Goal: Task Accomplishment & Management: Use online tool/utility

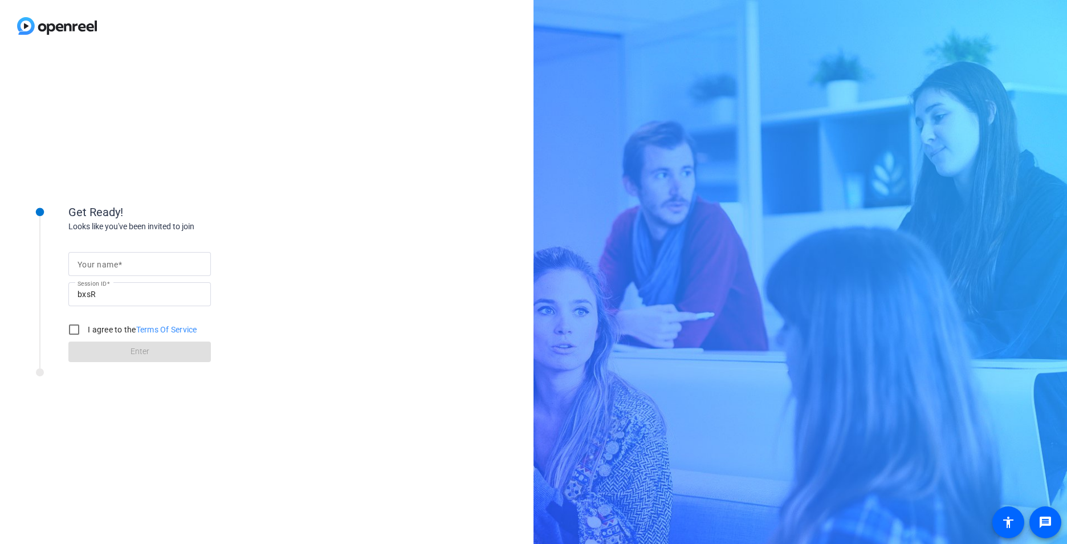
click at [134, 265] on input "Your name" at bounding box center [140, 264] width 124 height 14
type input "[PERSON_NAME]"
click at [75, 330] on input "I agree to the Terms Of Service" at bounding box center [74, 329] width 23 height 23
checkbox input "true"
click at [97, 352] on span at bounding box center [139, 351] width 143 height 27
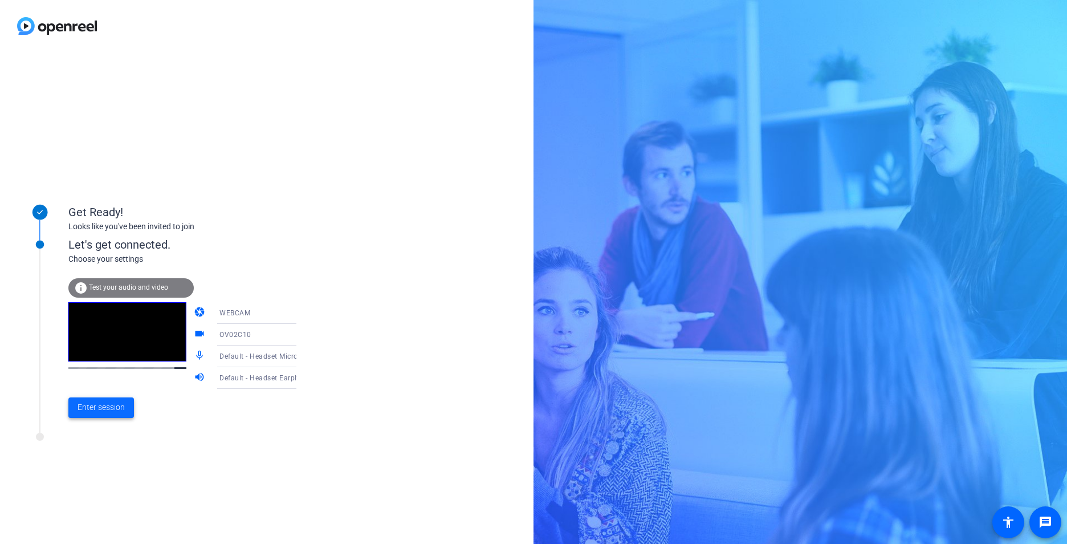
click at [109, 402] on span "Enter session" at bounding box center [101, 407] width 47 height 12
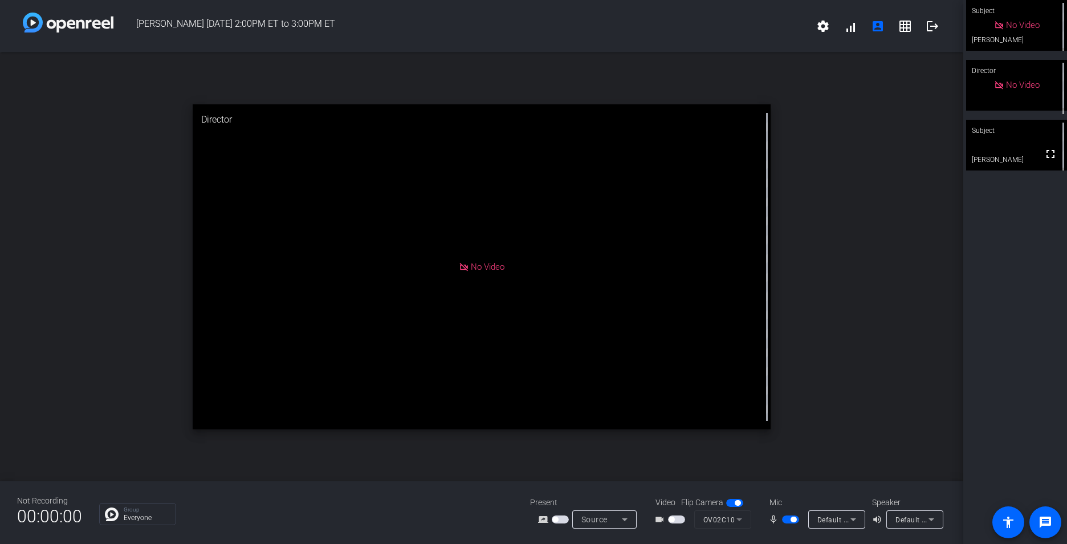
click at [678, 518] on span "button" at bounding box center [676, 519] width 17 height 8
click at [1004, 150] on video at bounding box center [1016, 145] width 101 height 51
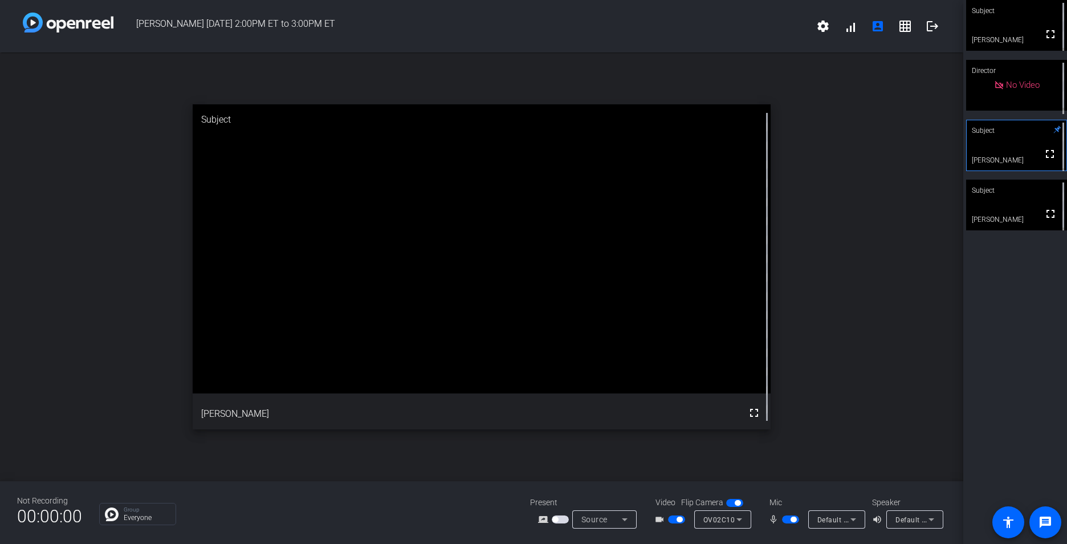
drag, startPoint x: 675, startPoint y: 518, endPoint x: 673, endPoint y: 524, distance: 6.7
click at [675, 518] on span "button" at bounding box center [676, 519] width 17 height 8
click at [786, 517] on span "button" at bounding box center [790, 519] width 17 height 8
click at [794, 518] on span "button" at bounding box center [790, 519] width 17 height 8
click at [786, 521] on span "button" at bounding box center [790, 519] width 17 height 8
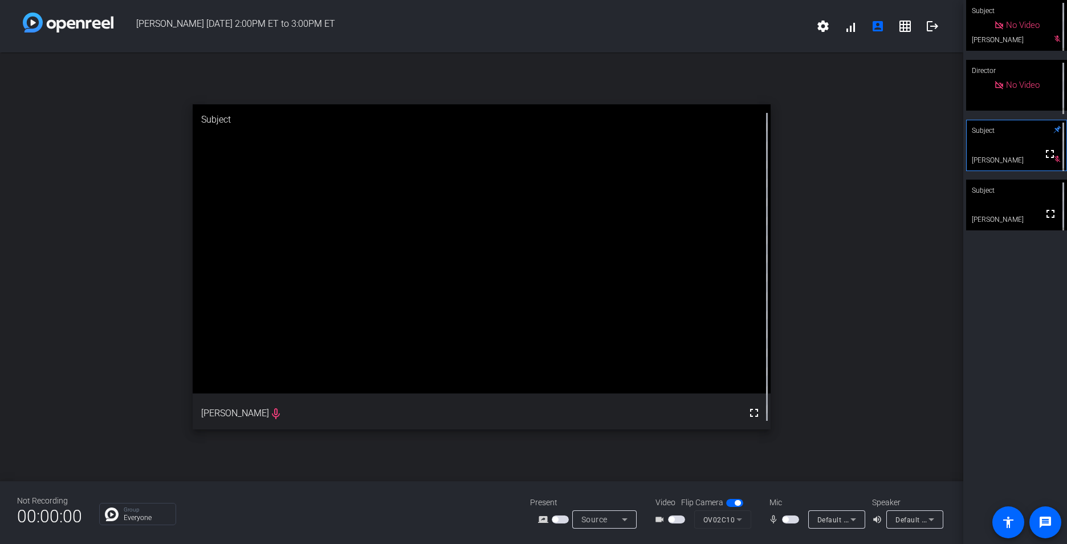
drag, startPoint x: 796, startPoint y: 521, endPoint x: 804, endPoint y: 523, distance: 8.2
click at [796, 521] on span "button" at bounding box center [790, 519] width 17 height 8
click at [678, 518] on span "button" at bounding box center [676, 519] width 17 height 8
